Goal: Task Accomplishment & Management: Manage account settings

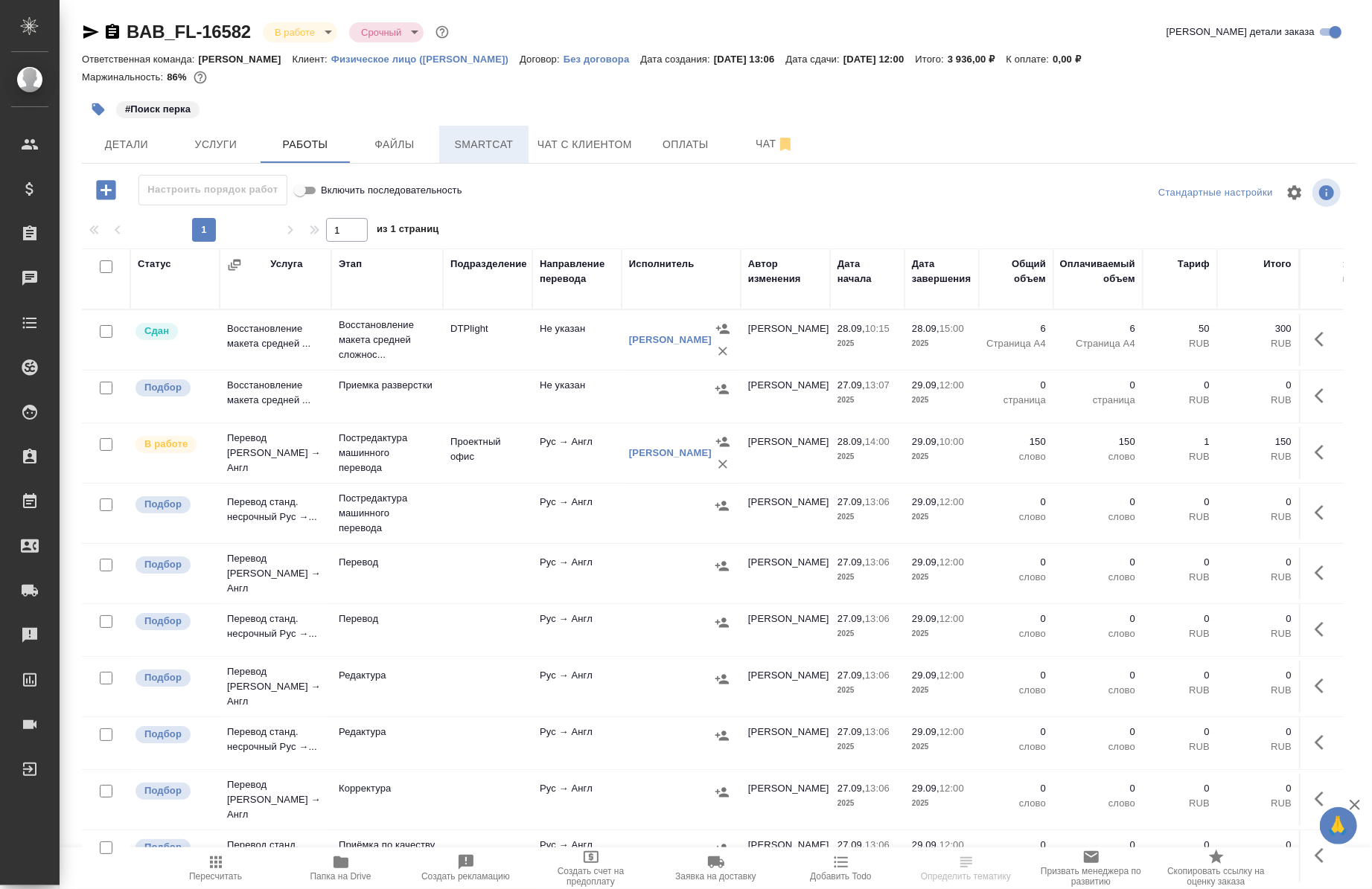
click at [458, 157] on button "Smartcat" at bounding box center [484, 145] width 89 height 37
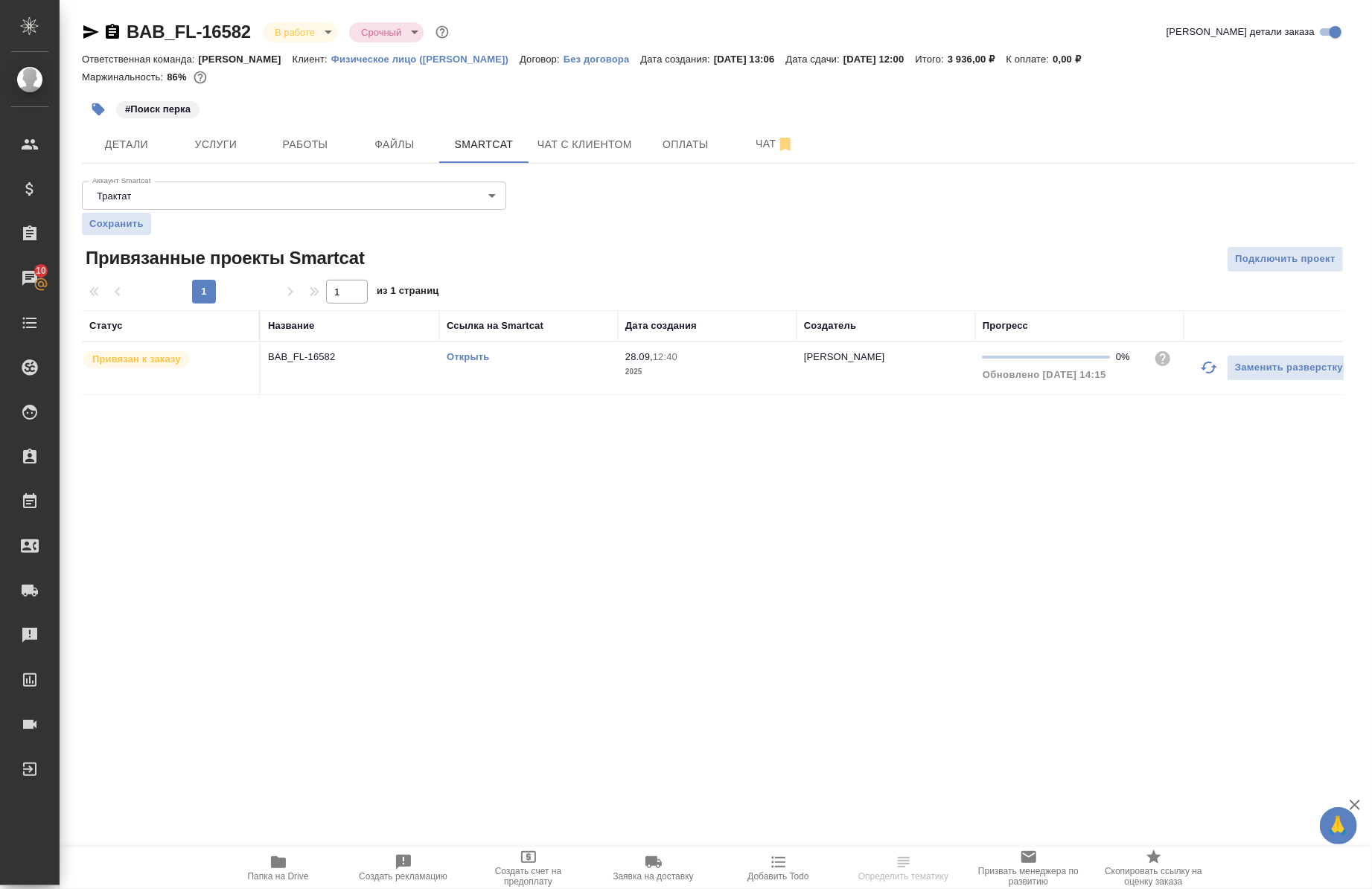
click at [455, 350] on div "Открыть" at bounding box center [529, 357] width 164 height 15
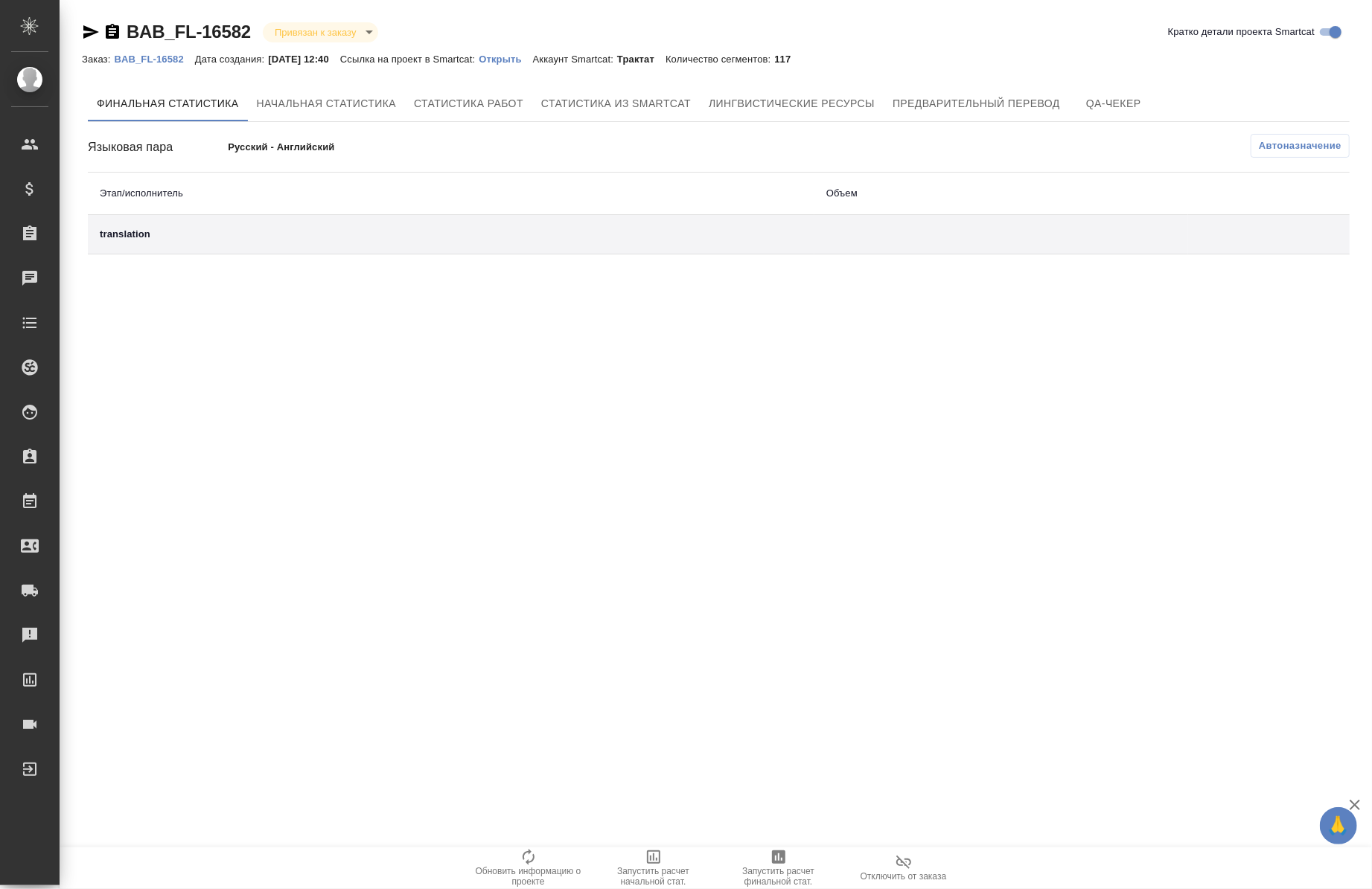
click at [516, 62] on p "Открыть" at bounding box center [506, 59] width 54 height 11
click at [143, 55] on p "BAB_FL-16582" at bounding box center [154, 59] width 80 height 11
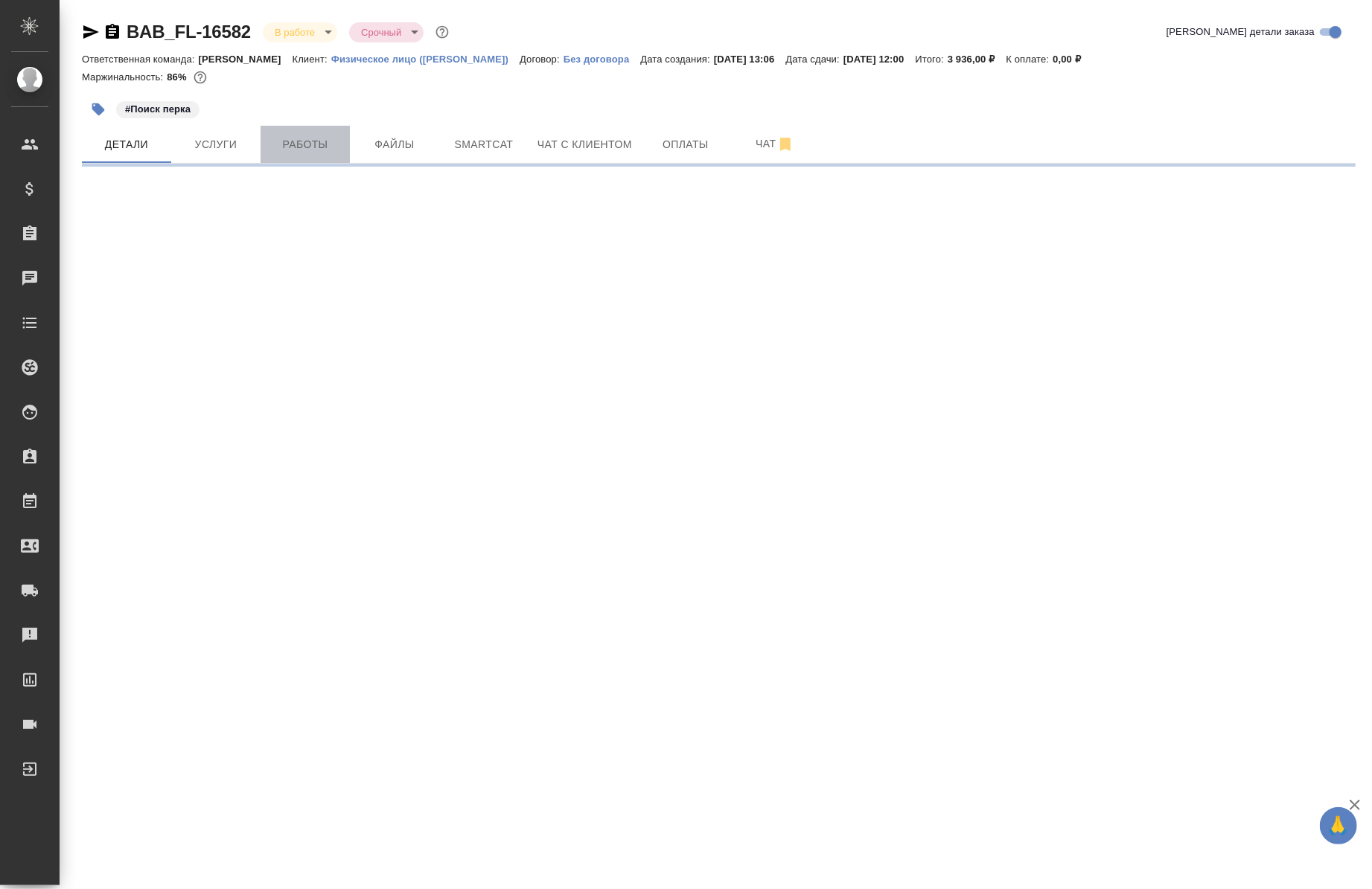
click at [322, 138] on span "Работы" at bounding box center [305, 145] width 71 height 19
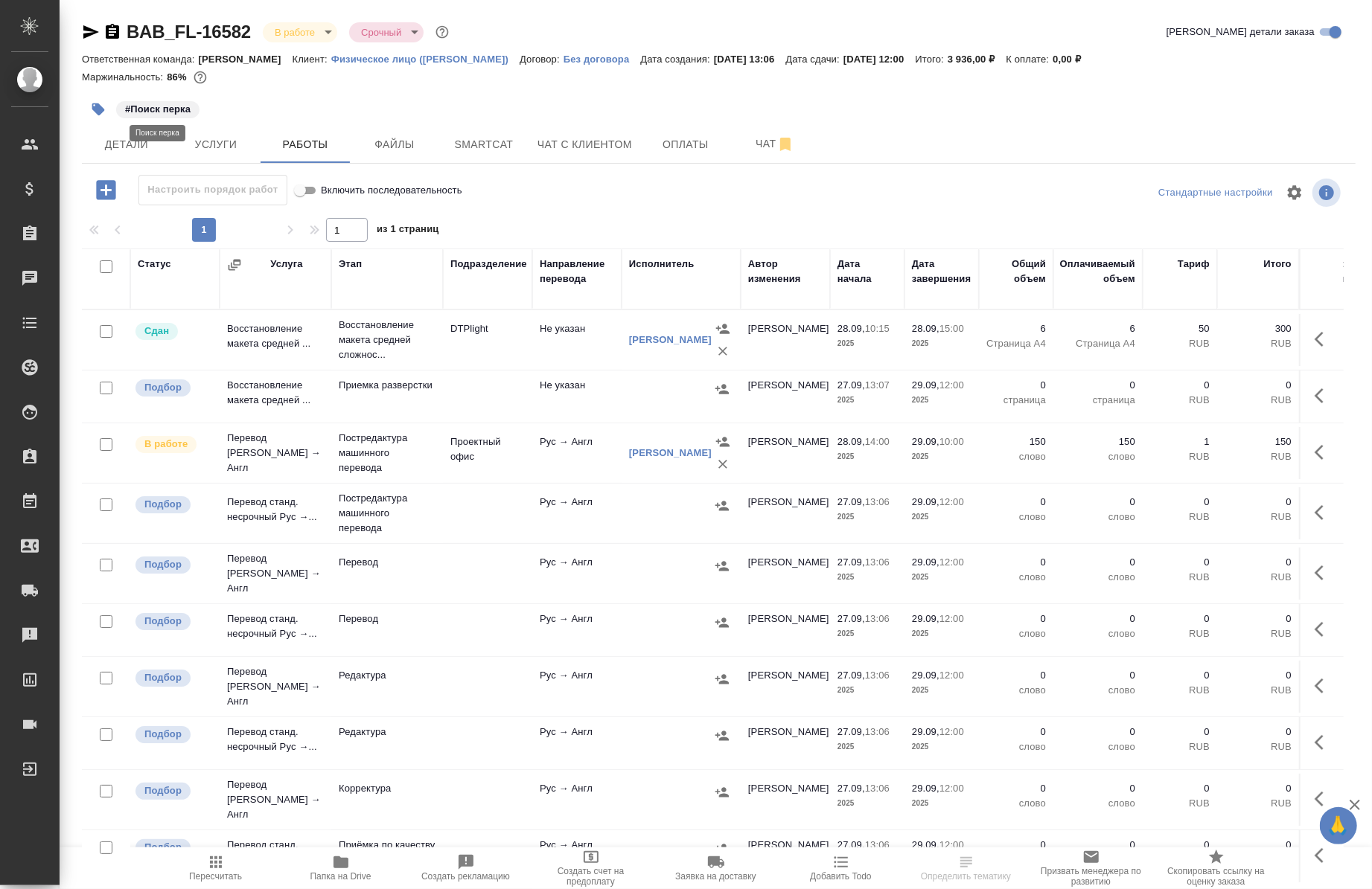
click at [156, 114] on p "#Поиск перка" at bounding box center [158, 109] width 66 height 15
click at [91, 102] on icon "button" at bounding box center [98, 109] width 15 height 15
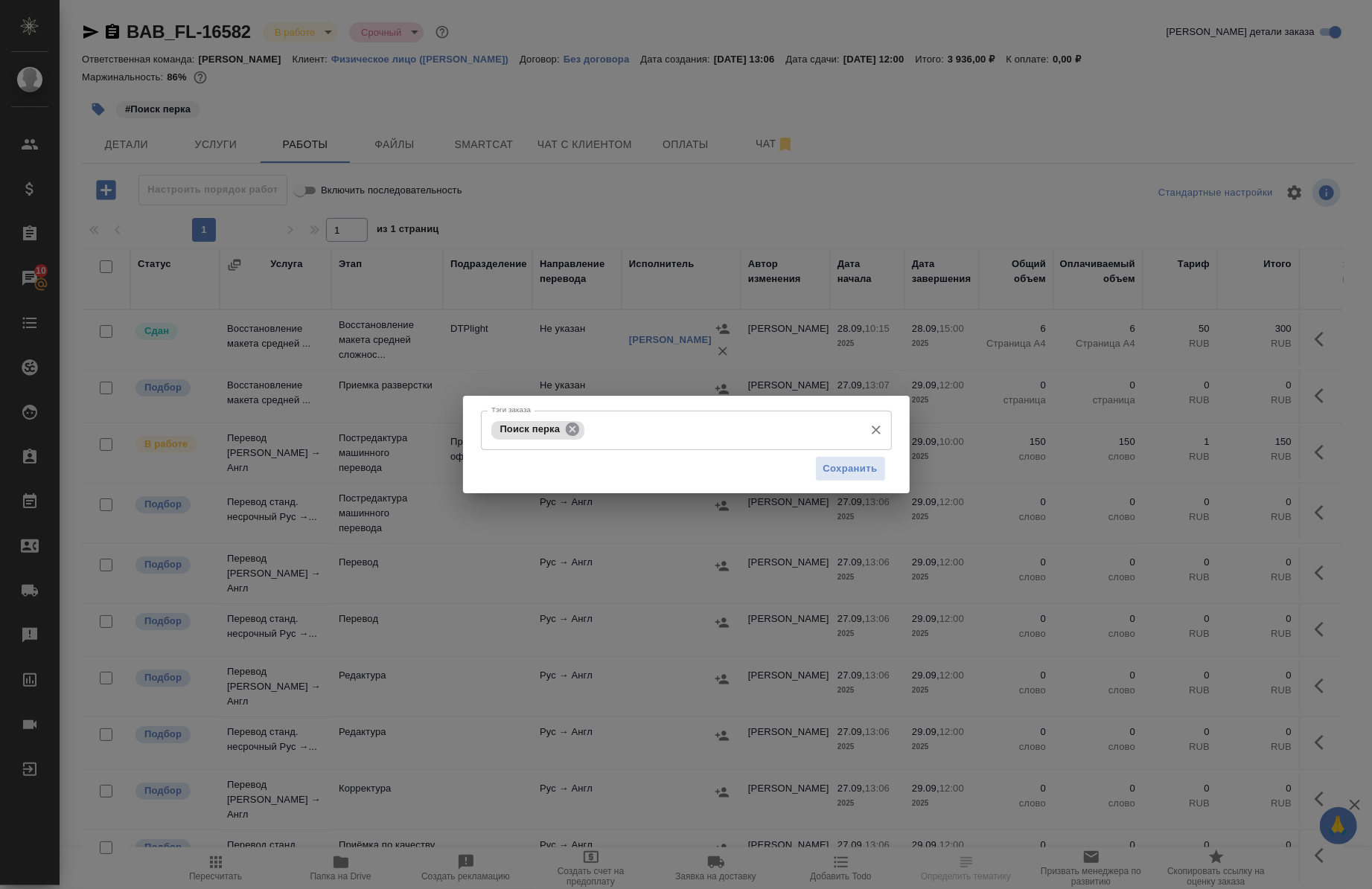
click at [577, 421] on icon at bounding box center [572, 429] width 16 height 16
drag, startPoint x: 577, startPoint y: 420, endPoint x: 568, endPoint y: 402, distance: 20.1
click at [568, 402] on div "Тэги заказа Тэги заказа Сохранить" at bounding box center [687, 444] width 447 height 98
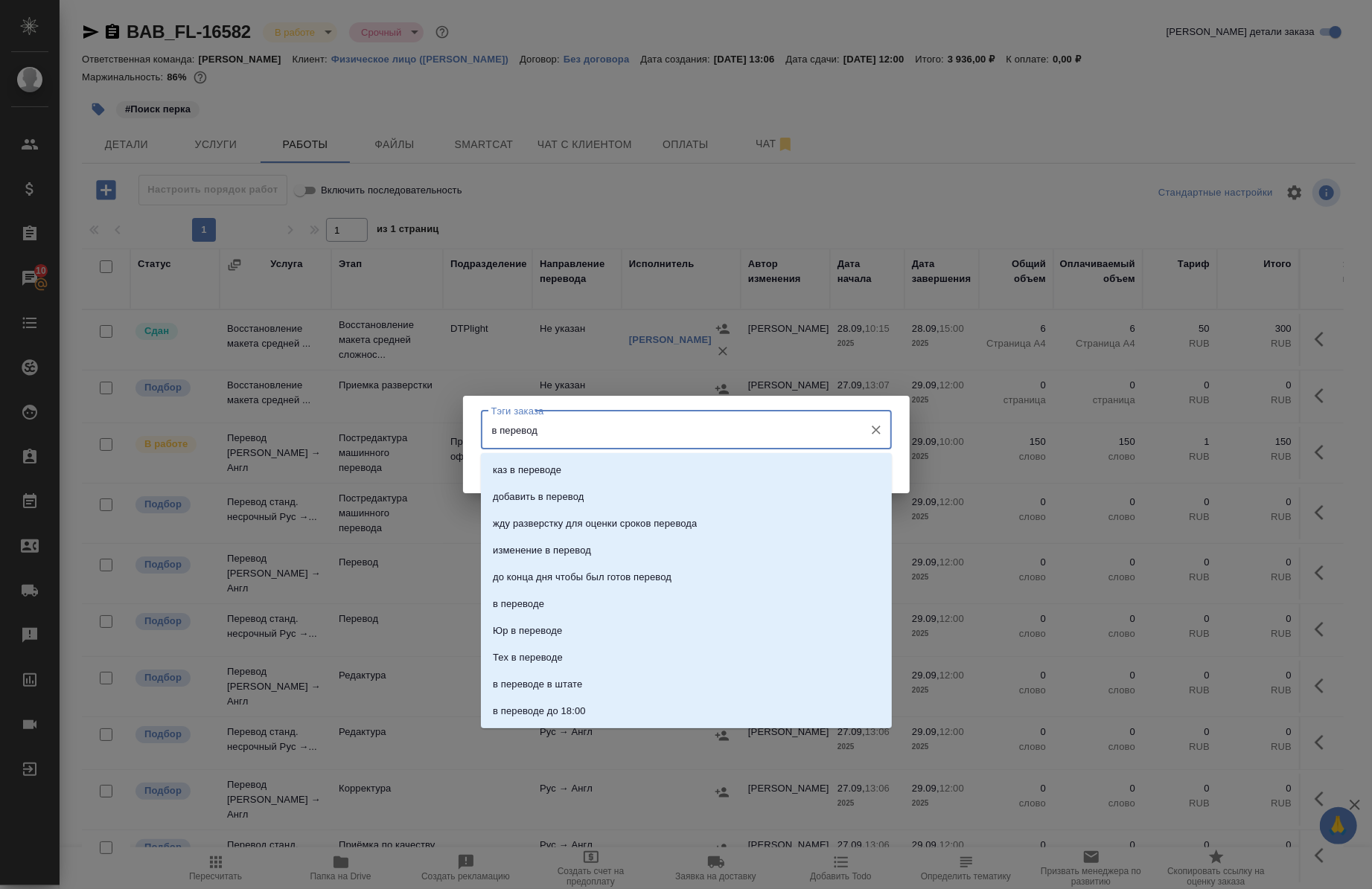
type input "в переводе"
click at [523, 490] on p "в переводе" at bounding box center [519, 497] width 52 height 15
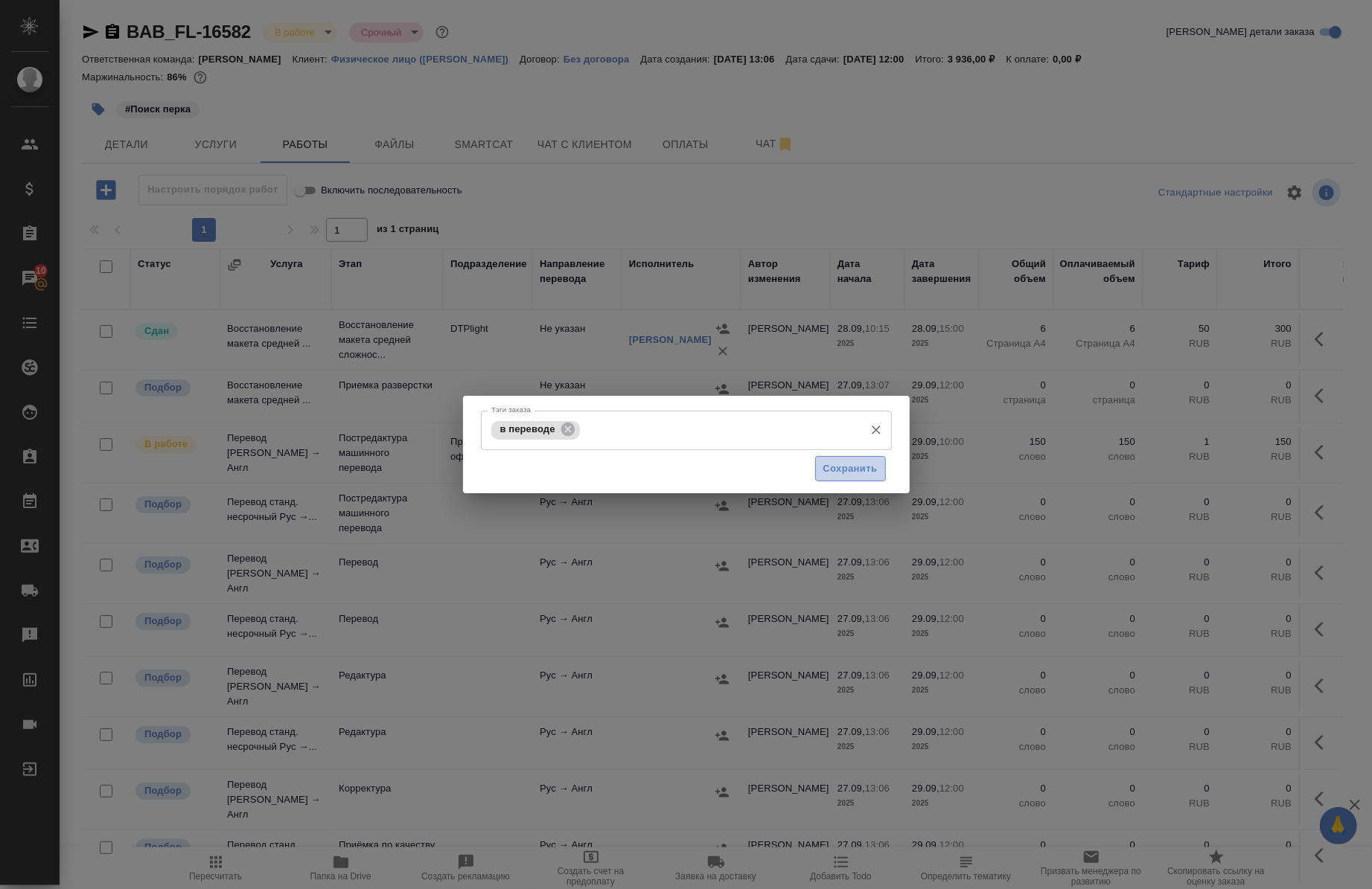
click at [871, 477] on span "Сохранить" at bounding box center [851, 469] width 55 height 17
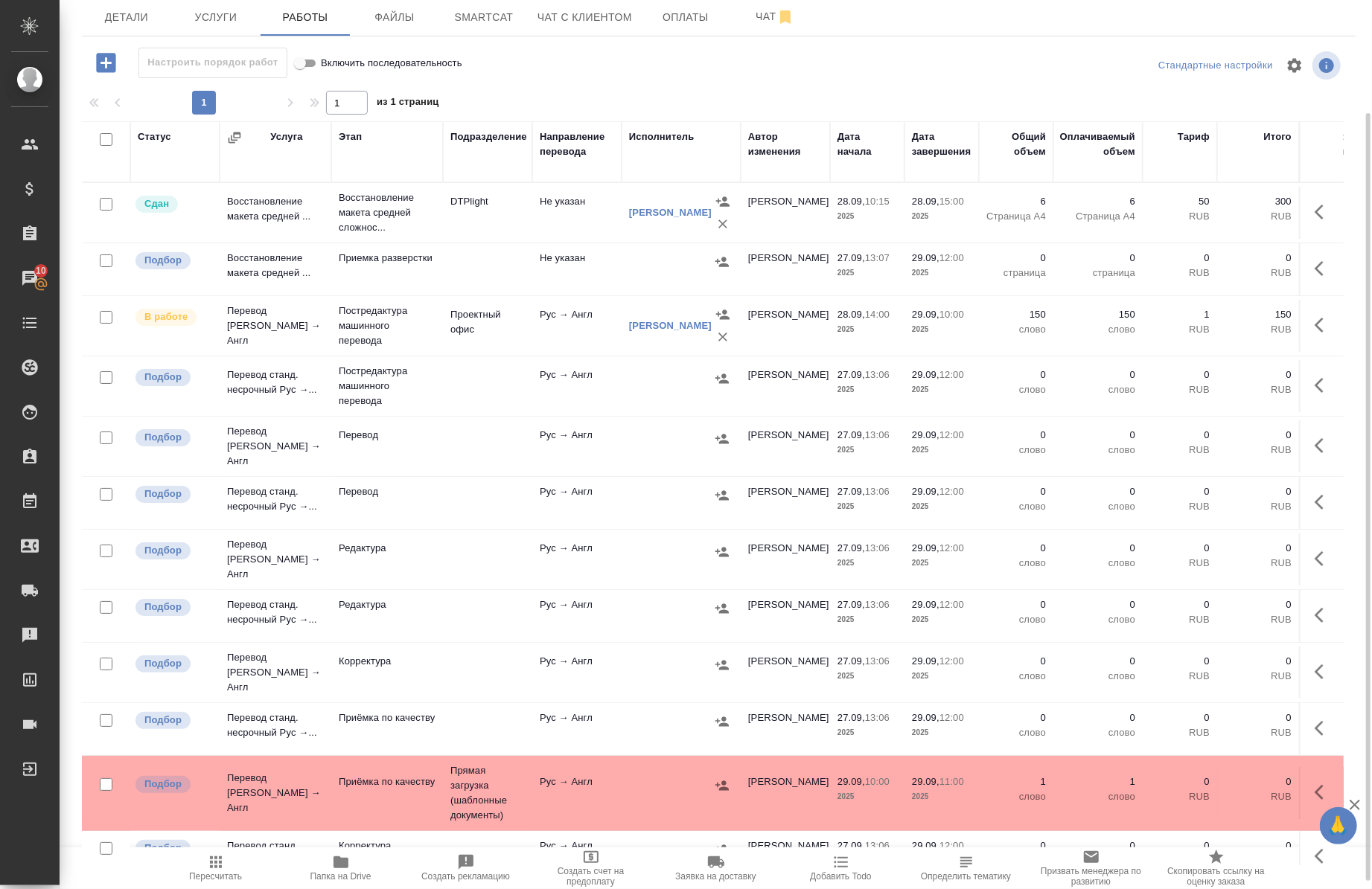
scroll to position [140, 0]
